Goal: Task Accomplishment & Management: Manage account settings

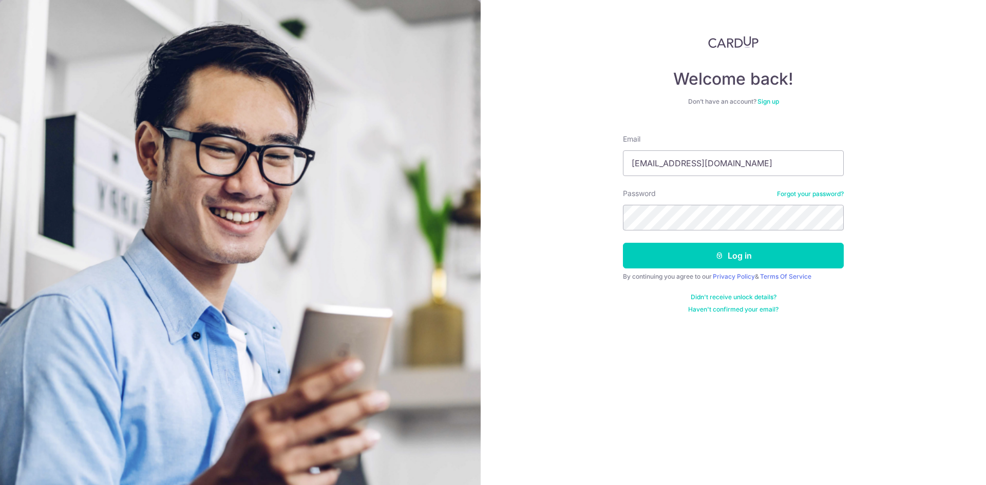
type input "[EMAIL_ADDRESS][DOMAIN_NAME]"
click at [623, 243] on button "Log in" at bounding box center [733, 256] width 221 height 26
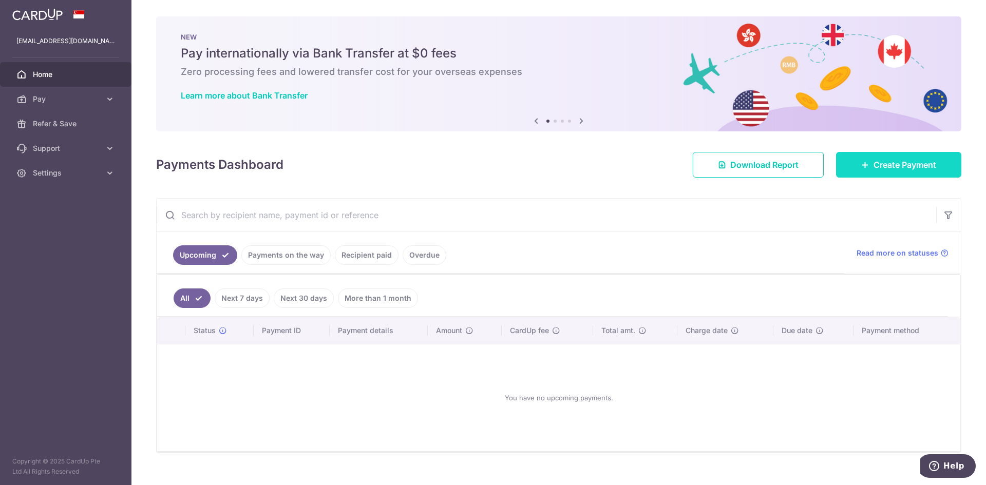
click at [880, 168] on span "Create Payment" at bounding box center [904, 165] width 63 height 12
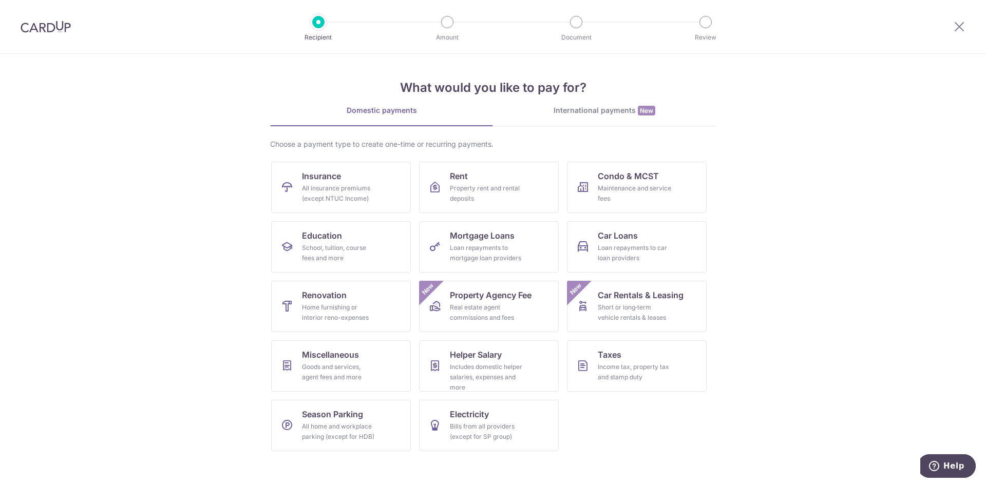
click at [952, 22] on div at bounding box center [958, 26] width 53 height 53
click at [957, 26] on icon at bounding box center [959, 26] width 12 height 13
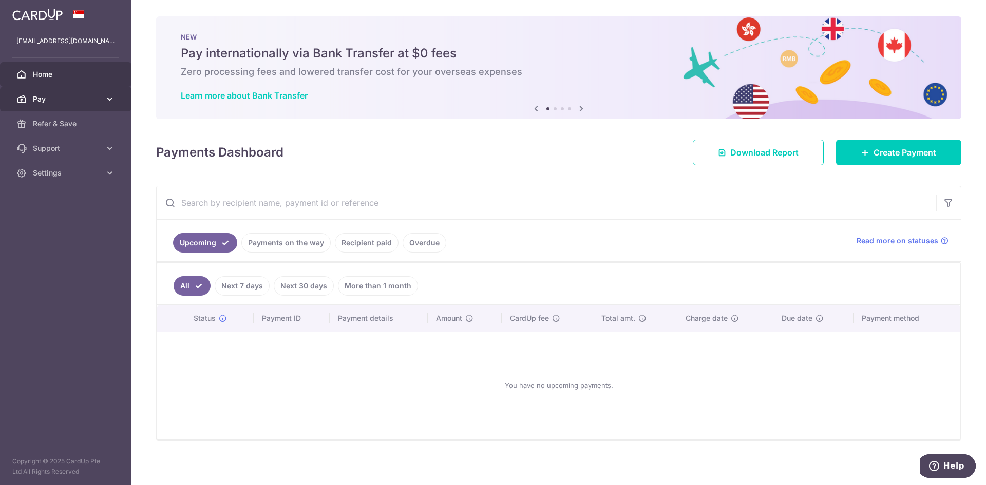
click at [74, 94] on span "Pay" at bounding box center [67, 99] width 68 height 10
click at [363, 241] on link "Recipient paid" at bounding box center [367, 243] width 64 height 20
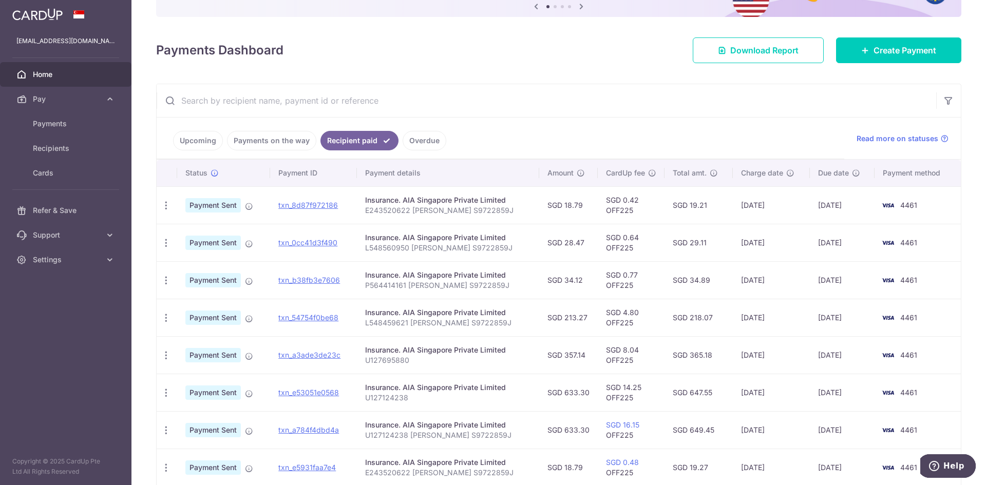
scroll to position [111, 0]
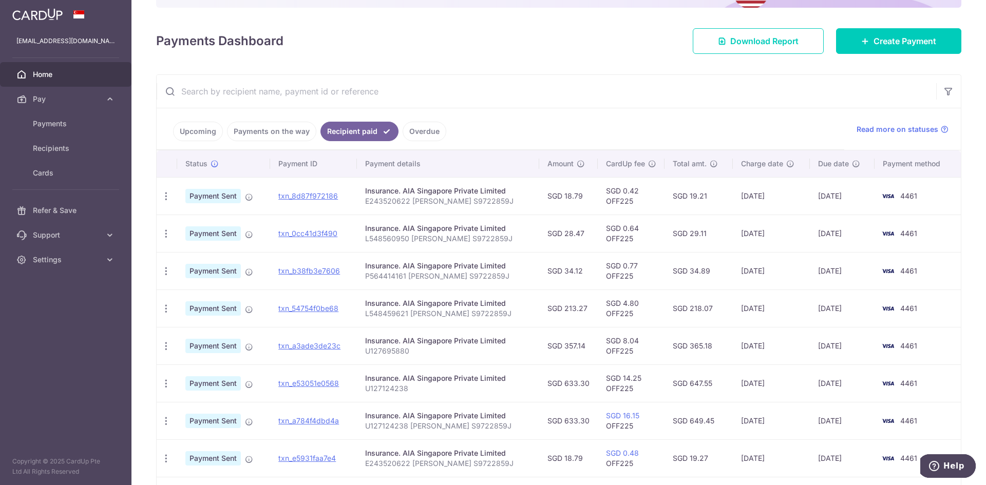
drag, startPoint x: 485, startPoint y: 272, endPoint x: 491, endPoint y: 261, distance: 12.7
click at [491, 261] on td "Insurance. AIA Singapore Private Limited P564414161 [PERSON_NAME] S9722859J" at bounding box center [448, 270] width 182 height 37
click at [582, 250] on td "SGD 28.47" at bounding box center [568, 233] width 59 height 37
click at [102, 268] on link "Settings" at bounding box center [65, 259] width 131 height 25
click at [72, 311] on span "Logout" at bounding box center [67, 309] width 68 height 10
